Goal: Task Accomplishment & Management: Use online tool/utility

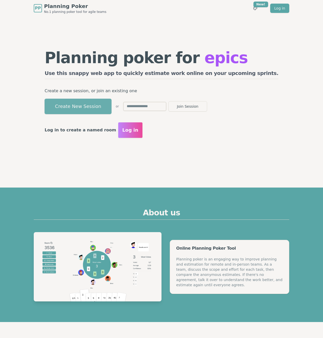
click at [104, 107] on button "Create New Session" at bounding box center [78, 106] width 67 height 15
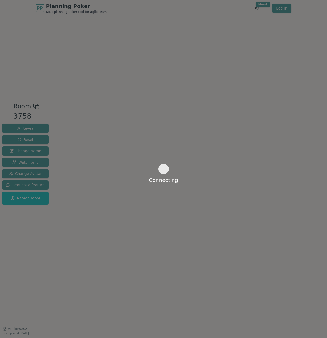
drag, startPoint x: 108, startPoint y: 27, endPoint x: 105, endPoint y: 23, distance: 4.6
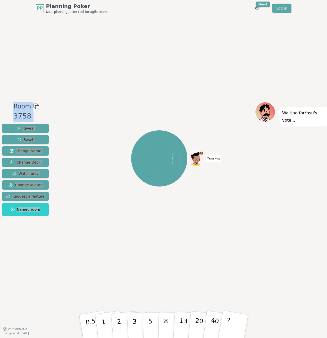
click at [26, 35] on div "Room 3758 Reveal Reset Change Name Change Deck Watch only Change Avatar Request…" at bounding box center [163, 172] width 327 height 312
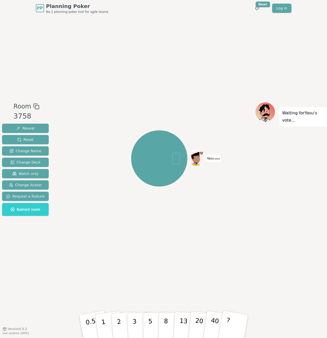
drag, startPoint x: 170, startPoint y: 80, endPoint x: 116, endPoint y: 35, distance: 69.5
click at [162, 73] on div "Room 3758 Reveal Reset Change Name Change Deck Watch only Change Avatar Request…" at bounding box center [163, 172] width 327 height 312
drag, startPoint x: 95, startPoint y: 95, endPoint x: 88, endPoint y: 26, distance: 69.4
click at [93, 91] on div "Room 3758 Reveal Reset Change Name Change Deck Watch only Change Avatar Request…" at bounding box center [163, 172] width 327 height 312
drag, startPoint x: 167, startPoint y: 97, endPoint x: 133, endPoint y: 64, distance: 47.0
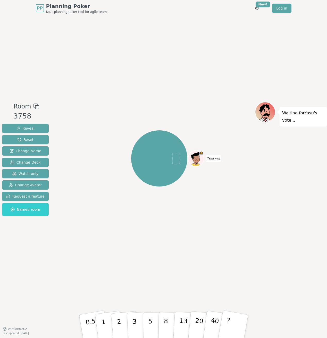
click at [166, 94] on div "Room 3758 Reveal Reset Change Name Change Deck Watch only Change Avatar Request…" at bounding box center [163, 172] width 327 height 312
click at [95, 77] on div "Room 3758 Reveal Reset Change Name Change Deck Watch only Change Avatar Request…" at bounding box center [163, 172] width 327 height 312
click at [74, 72] on div "Room 3758 Reveal Reset Change Name Change Deck Watch only Change Avatar Request…" at bounding box center [163, 172] width 327 height 312
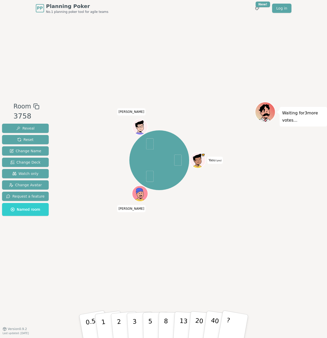
click at [109, 238] on div "Yasu (you) [PERSON_NAME]" at bounding box center [159, 173] width 191 height 142
click at [235, 324] on button "?" at bounding box center [233, 326] width 32 height 43
click at [131, 257] on div "Room 3758 Reveal Reset Change Name Change Deck Watch only Change Avatar Request…" at bounding box center [163, 172] width 327 height 312
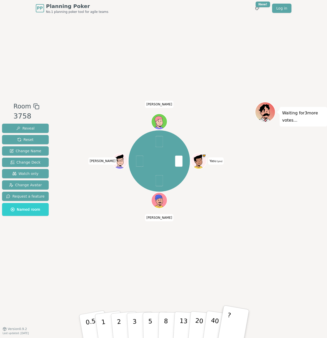
click at [229, 320] on p "?" at bounding box center [227, 326] width 8 height 28
click at [30, 177] on button "Watch only" at bounding box center [25, 173] width 47 height 9
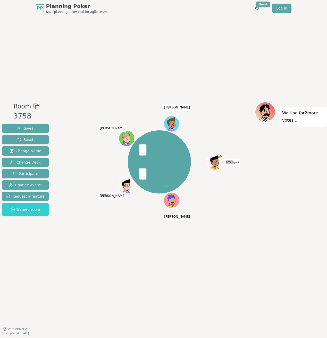
click at [82, 233] on div "Yasu (you) [PERSON_NAME] [PERSON_NAME]" at bounding box center [159, 173] width 191 height 142
click at [194, 201] on div "Yasu (you) [PERSON_NAME] [PERSON_NAME]" at bounding box center [159, 162] width 191 height 102
click at [100, 95] on div "Room 3758 Reveal Reset Change Name Change Deck Participate Change Avatar Reques…" at bounding box center [163, 172] width 327 height 312
drag, startPoint x: 175, startPoint y: 45, endPoint x: 180, endPoint y: 42, distance: 5.7
click at [176, 45] on div "Room 3758 Reveal Reset Change Name Change Deck Participate Change Avatar Reques…" at bounding box center [163, 172] width 327 height 312
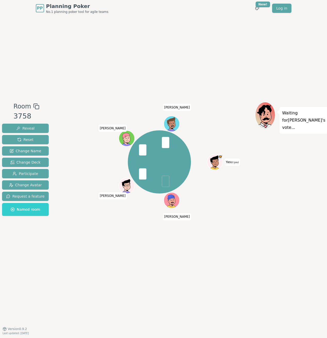
click at [238, 23] on div "Room 3758 Reveal Reset Change Name Change Deck Participate Change Avatar Reques…" at bounding box center [163, 172] width 327 height 312
click at [145, 38] on div "Room 3758 Reveal Reset Change Name Change Deck Participate Change Avatar Reques…" at bounding box center [163, 172] width 327 height 312
click at [65, 64] on div "Room 3758 Reveal Reset Change Name Change Deck Participate Change Avatar Reques…" at bounding box center [163, 172] width 327 height 312
click at [63, 93] on div "Room 3758 Reveal Reset Change Name Change Deck Participate Change Avatar Reques…" at bounding box center [163, 172] width 327 height 312
click at [141, 104] on div at bounding box center [159, 106] width 191 height 9
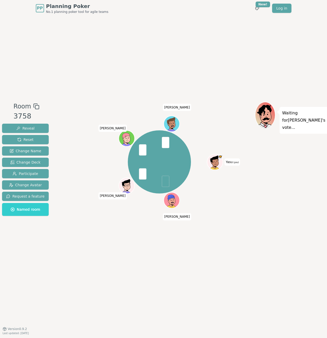
click at [127, 90] on div "Room 3758 Reveal Reset Change Name Change Deck Participate Change Avatar Reques…" at bounding box center [163, 172] width 327 height 312
drag, startPoint x: 105, startPoint y: 89, endPoint x: 134, endPoint y: 87, distance: 28.4
click at [110, 88] on div "Room 3758 Reveal Reset Change Name Change Deck Participate Change Avatar Reques…" at bounding box center [163, 172] width 327 height 312
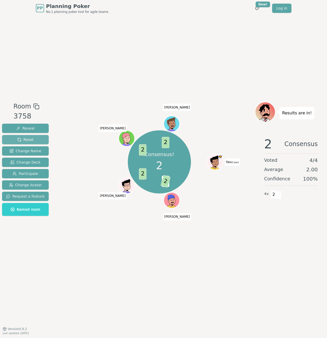
click at [31, 142] on button "Reset" at bounding box center [25, 139] width 47 height 9
click at [33, 139] on button "Reset" at bounding box center [25, 139] width 47 height 9
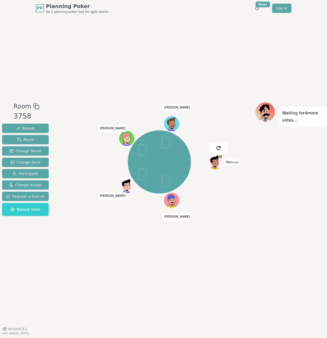
drag, startPoint x: 137, startPoint y: 86, endPoint x: 195, endPoint y: 138, distance: 77.7
click at [140, 90] on div "Room 3758 Reveal Reset Change Name Change Deck Participate Change Avatar Reques…" at bounding box center [163, 172] width 327 height 312
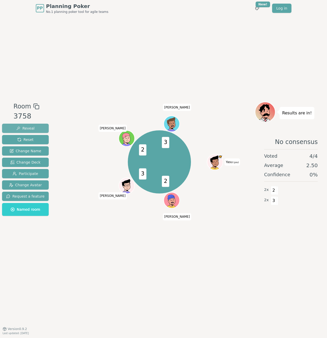
drag, startPoint x: 41, startPoint y: 138, endPoint x: 45, endPoint y: 128, distance: 11.4
click at [41, 138] on button "Reset" at bounding box center [25, 139] width 47 height 9
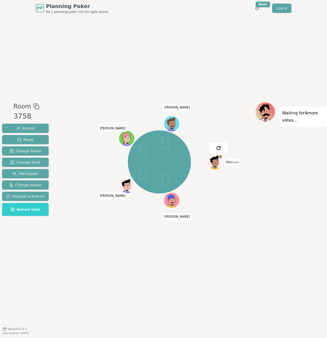
click at [68, 67] on div "Room 3758 Reveal Reset Change Name Change Deck Participate Change Avatar Reques…" at bounding box center [163, 172] width 327 height 312
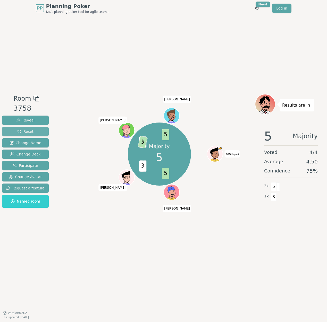
click at [31, 131] on span "Reset" at bounding box center [25, 131] width 16 height 5
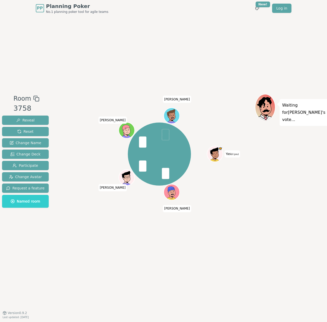
click at [106, 54] on div "Room 3758 Reveal Reset Change Name Change Deck Participate Change Avatar Reques…" at bounding box center [163, 164] width 327 height 297
click at [102, 197] on div "Yasu (you) [PERSON_NAME] [PERSON_NAME]" at bounding box center [159, 154] width 191 height 102
click at [99, 214] on div "Yasu (you) [PERSON_NAME] [PERSON_NAME]" at bounding box center [159, 165] width 191 height 142
click at [138, 238] on div "Room 3758 Reveal Reset Change Name Change Deck Participate Change Avatar Reques…" at bounding box center [163, 164] width 327 height 297
click at [91, 231] on div "Yasu (you) [PERSON_NAME] [PERSON_NAME]" at bounding box center [159, 165] width 191 height 142
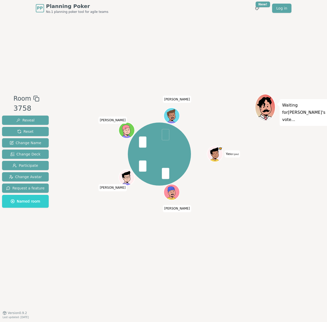
click at [55, 223] on div "Room 3758 Reveal Reset Change Name Change Deck Participate Change Avatar Reques…" at bounding box center [163, 165] width 327 height 142
click at [70, 142] on div "Yasu (you) [PERSON_NAME] [PERSON_NAME]" at bounding box center [159, 154] width 191 height 102
click at [50, 247] on div "Room 3758 Reveal Reset Change Name Change Deck Participate Change Avatar Reques…" at bounding box center [163, 164] width 327 height 297
click at [48, 247] on div "Room 3758 Reveal Reset Change Name Change Deck Participate Change Avatar Reques…" at bounding box center [163, 164] width 327 height 297
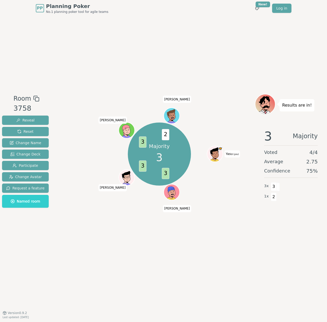
click at [103, 234] on div "Majority 3 3 3 3 2 Yasu (you) [PERSON_NAME] [PERSON_NAME]" at bounding box center [159, 165] width 191 height 142
click at [33, 134] on button "Reset" at bounding box center [25, 131] width 47 height 9
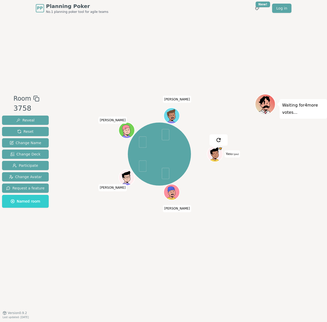
click at [103, 83] on div "Room 3758 Reveal Reset Change Name Change Deck Participate Change Avatar Reques…" at bounding box center [163, 164] width 327 height 297
click at [94, 90] on div "Room 3758 Reveal Reset Change Name Change Deck Participate Change Avatar Reques…" at bounding box center [163, 164] width 327 height 297
click at [65, 74] on div "Room 3758 Reveal Reset Change Name Change Deck Participate Change Avatar Reques…" at bounding box center [163, 164] width 327 height 297
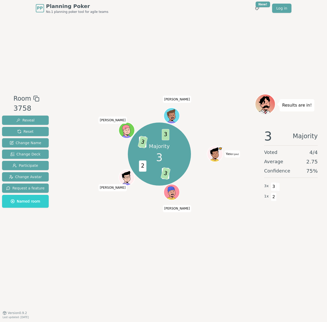
click at [34, 125] on div "Reveal Reset Change Name Change Deck Participate Change Avatar Request a featur…" at bounding box center [25, 162] width 47 height 92
click at [32, 129] on span "Reset" at bounding box center [25, 131] width 16 height 5
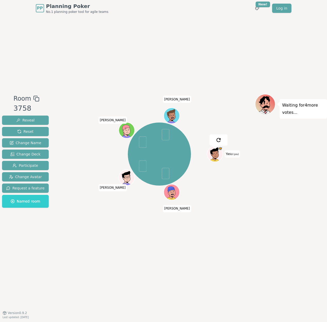
click at [66, 88] on div "Room 3758 Reveal Reset Change Name Change Deck Participate Change Avatar Reques…" at bounding box center [163, 164] width 327 height 297
click at [39, 133] on button "Reset" at bounding box center [25, 131] width 47 height 9
click at [85, 94] on div at bounding box center [159, 98] width 191 height 9
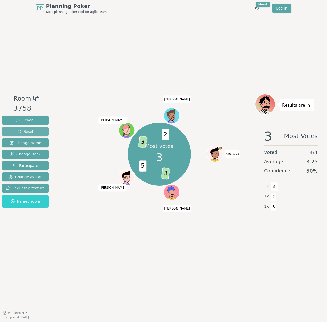
click at [27, 133] on span "Reset" at bounding box center [25, 131] width 16 height 5
